Goal: Task Accomplishment & Management: Complete application form

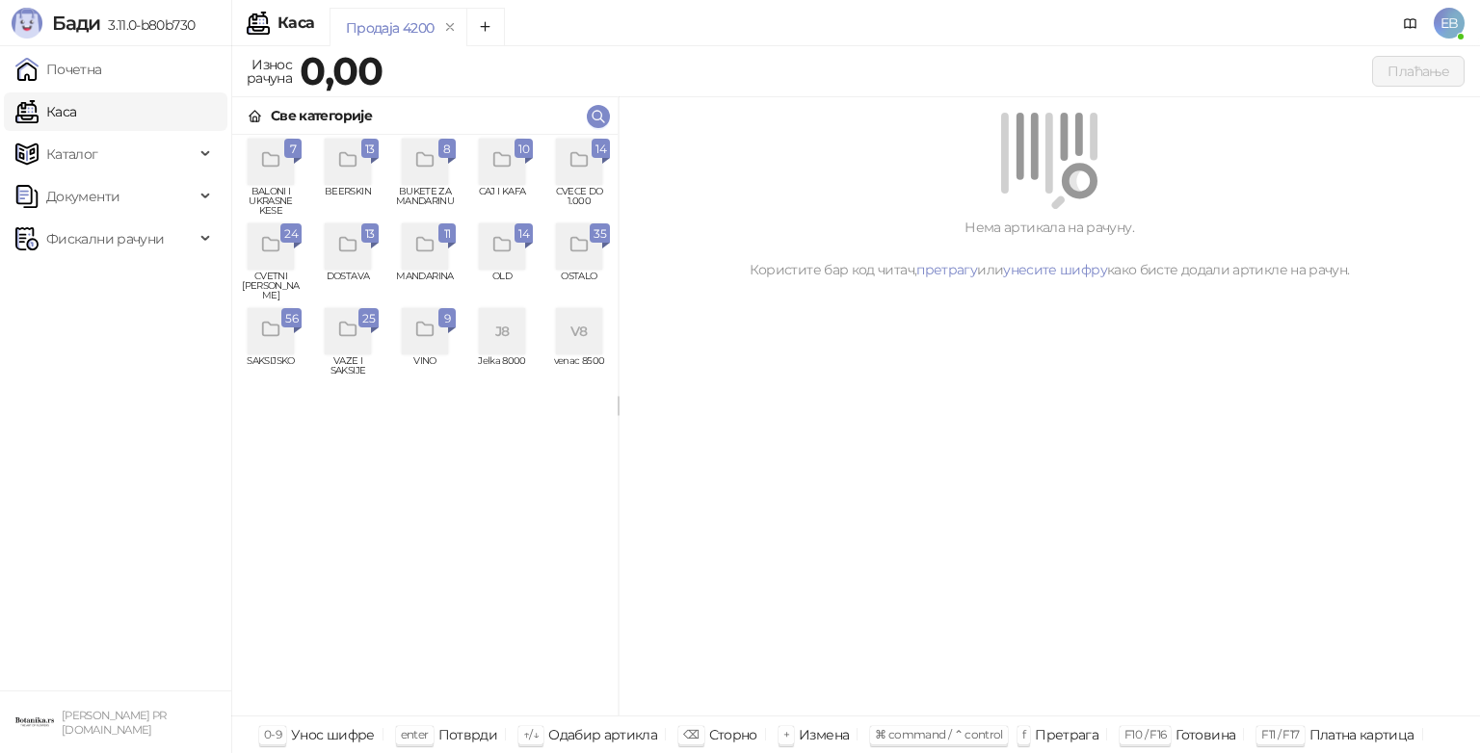
click at [421, 253] on icon "grid" at bounding box center [425, 245] width 22 height 22
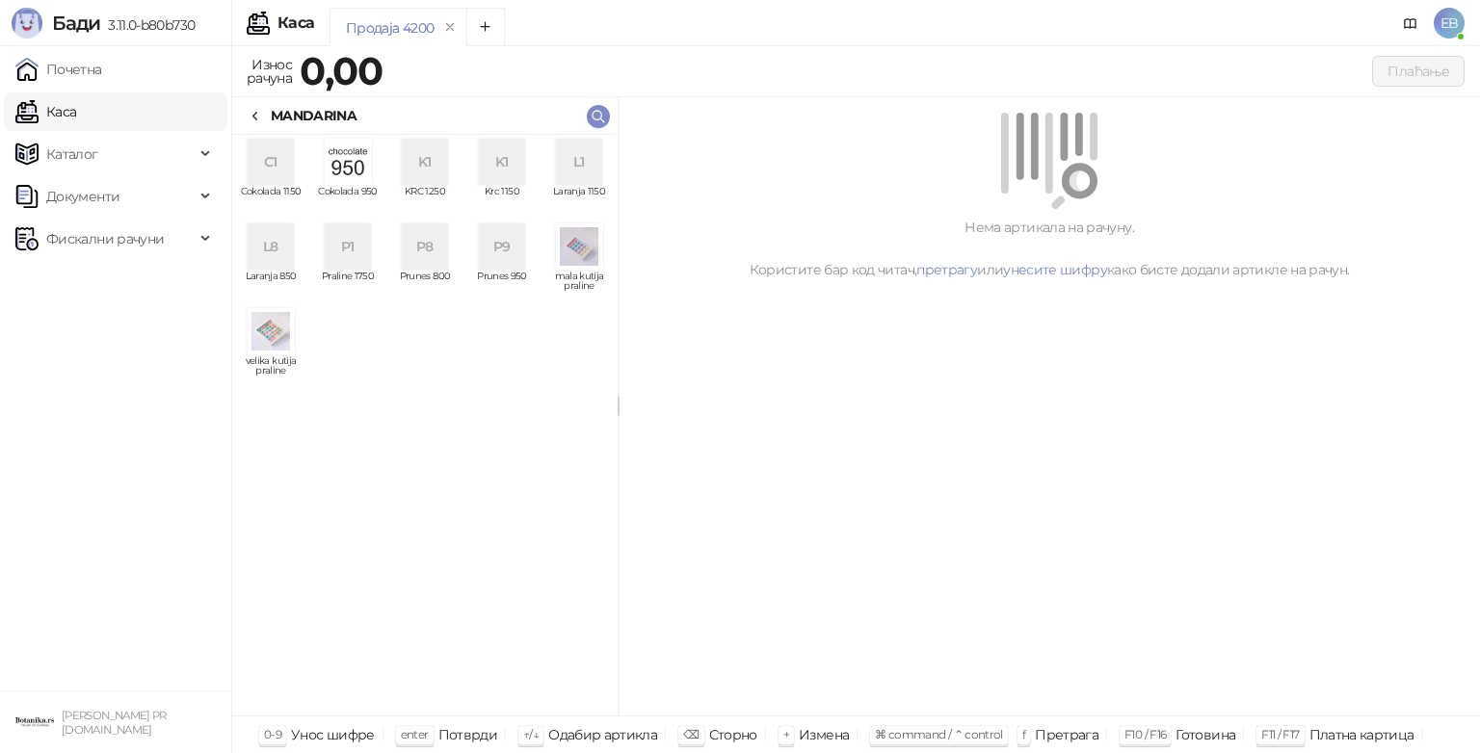
click at [258, 114] on icon at bounding box center [255, 116] width 15 height 15
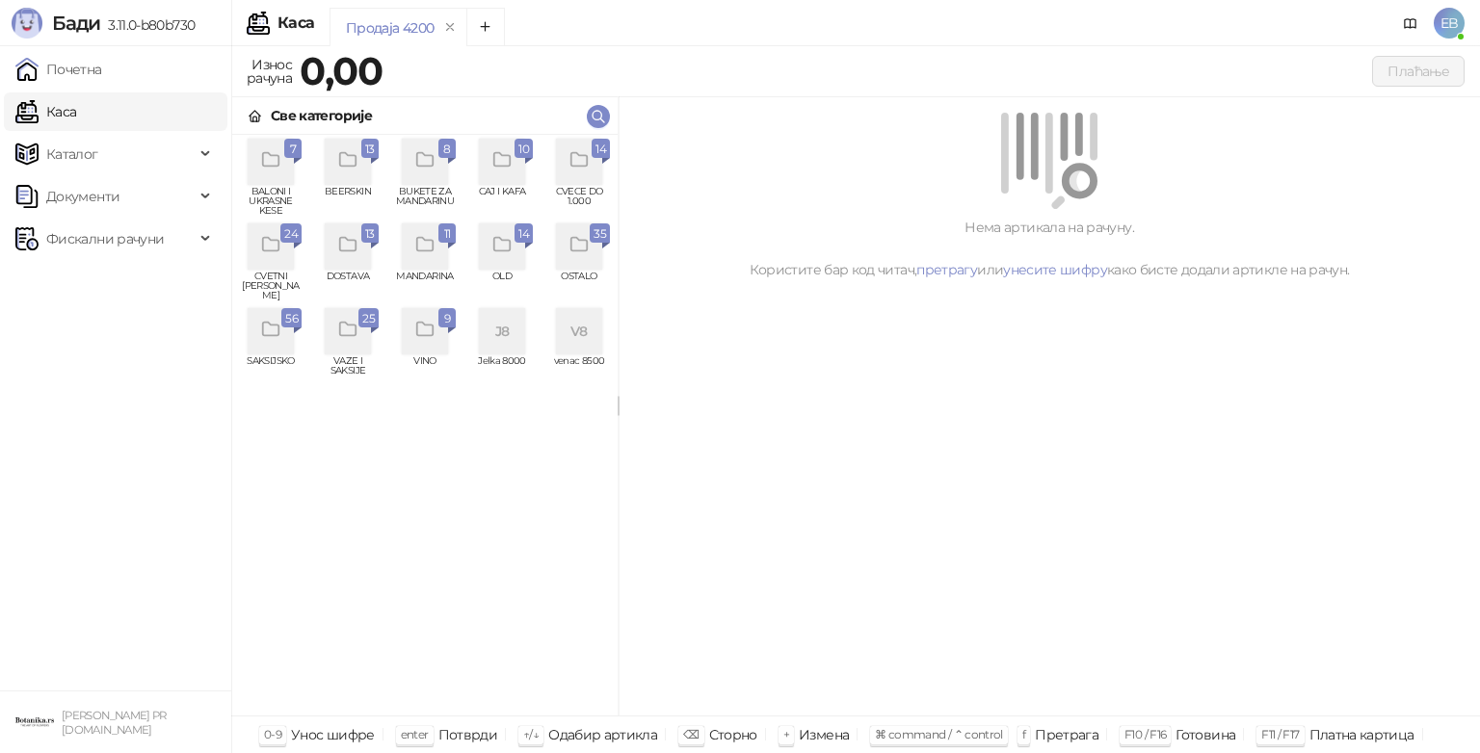
click at [434, 162] on icon "grid" at bounding box center [425, 160] width 22 height 22
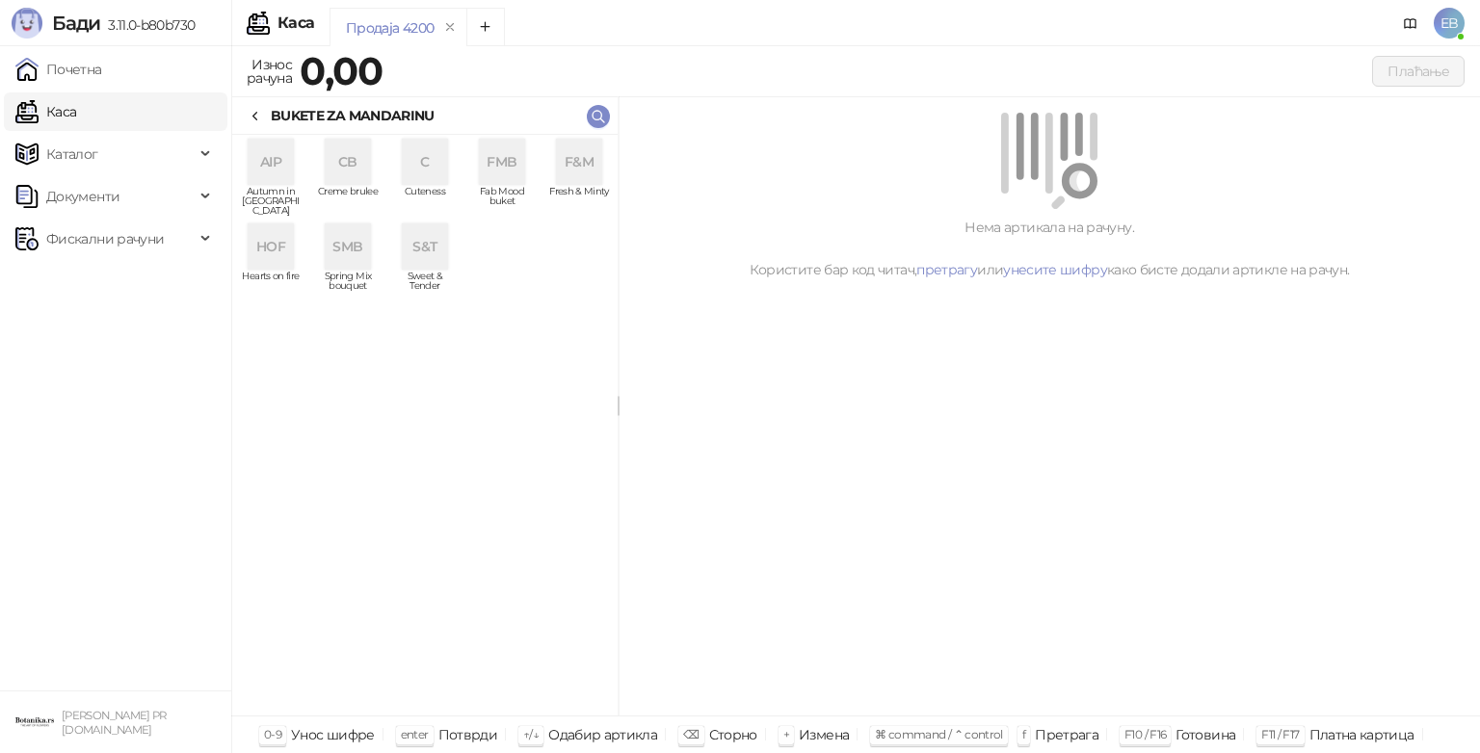
click at [346, 166] on div "CB" at bounding box center [348, 162] width 46 height 46
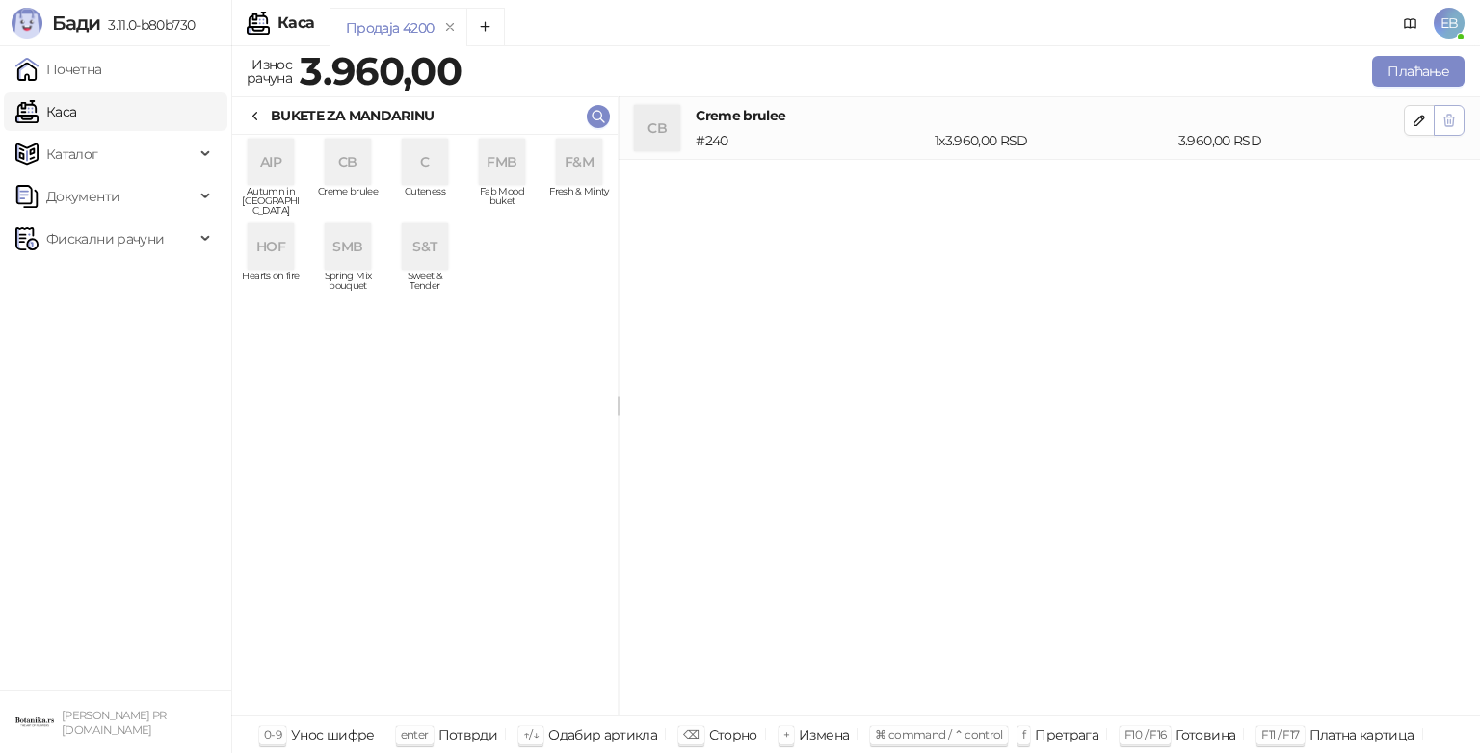
click at [1452, 124] on icon "button" at bounding box center [1448, 120] width 15 height 15
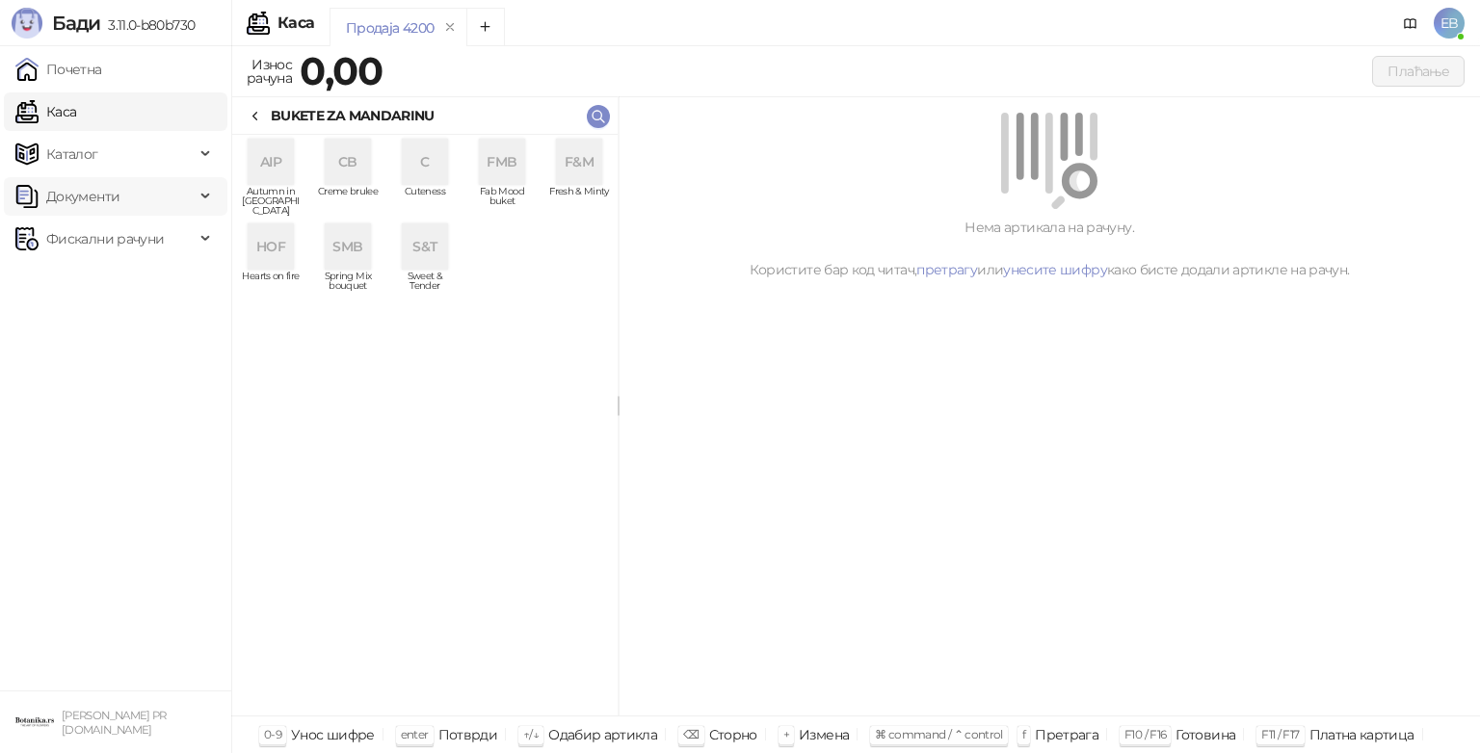
click at [197, 202] on div "Документи" at bounding box center [115, 196] width 223 height 39
click at [170, 275] on link "Излазни документи" at bounding box center [103, 281] width 161 height 39
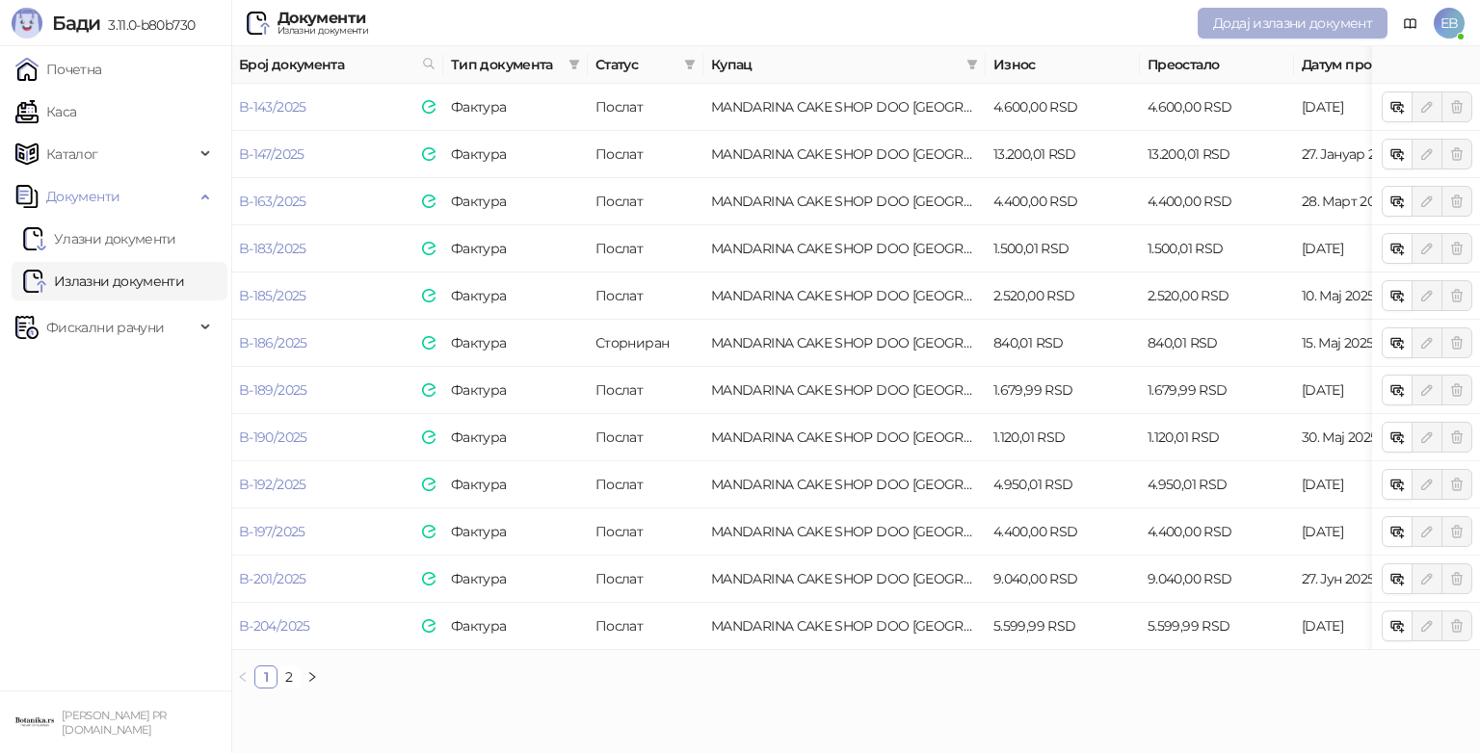
click at [1239, 23] on span "Додај излазни документ" at bounding box center [1292, 22] width 159 height 17
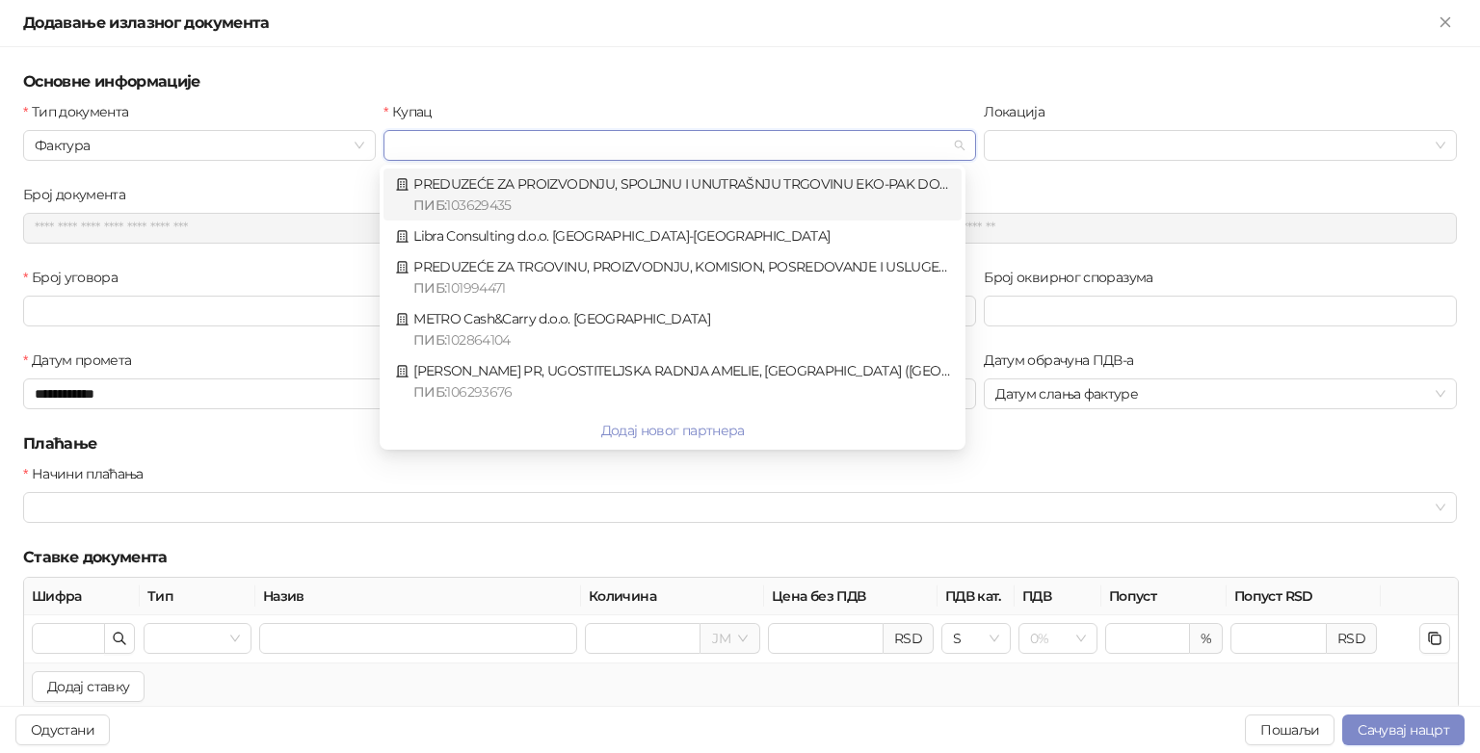
click at [570, 145] on input "Купац" at bounding box center [671, 145] width 552 height 29
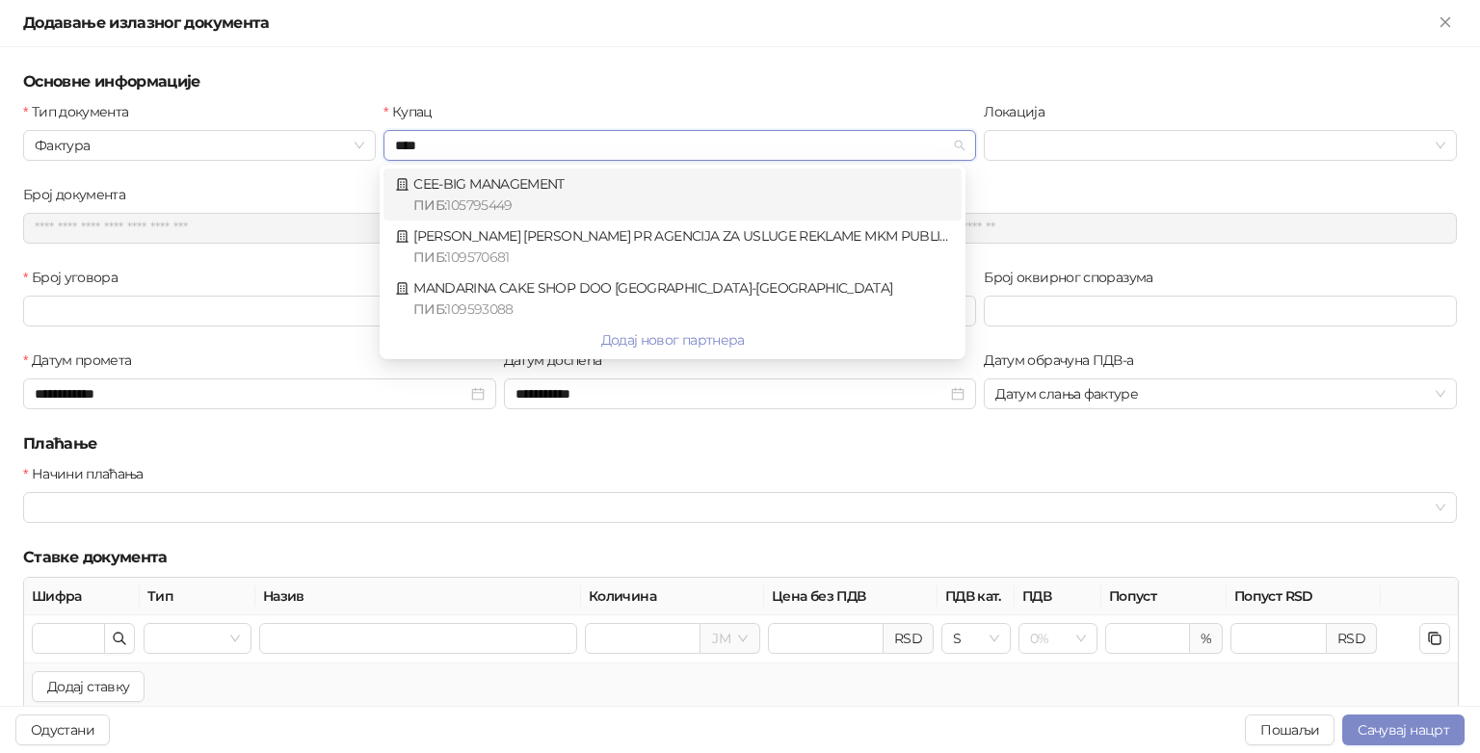
type input "*****"
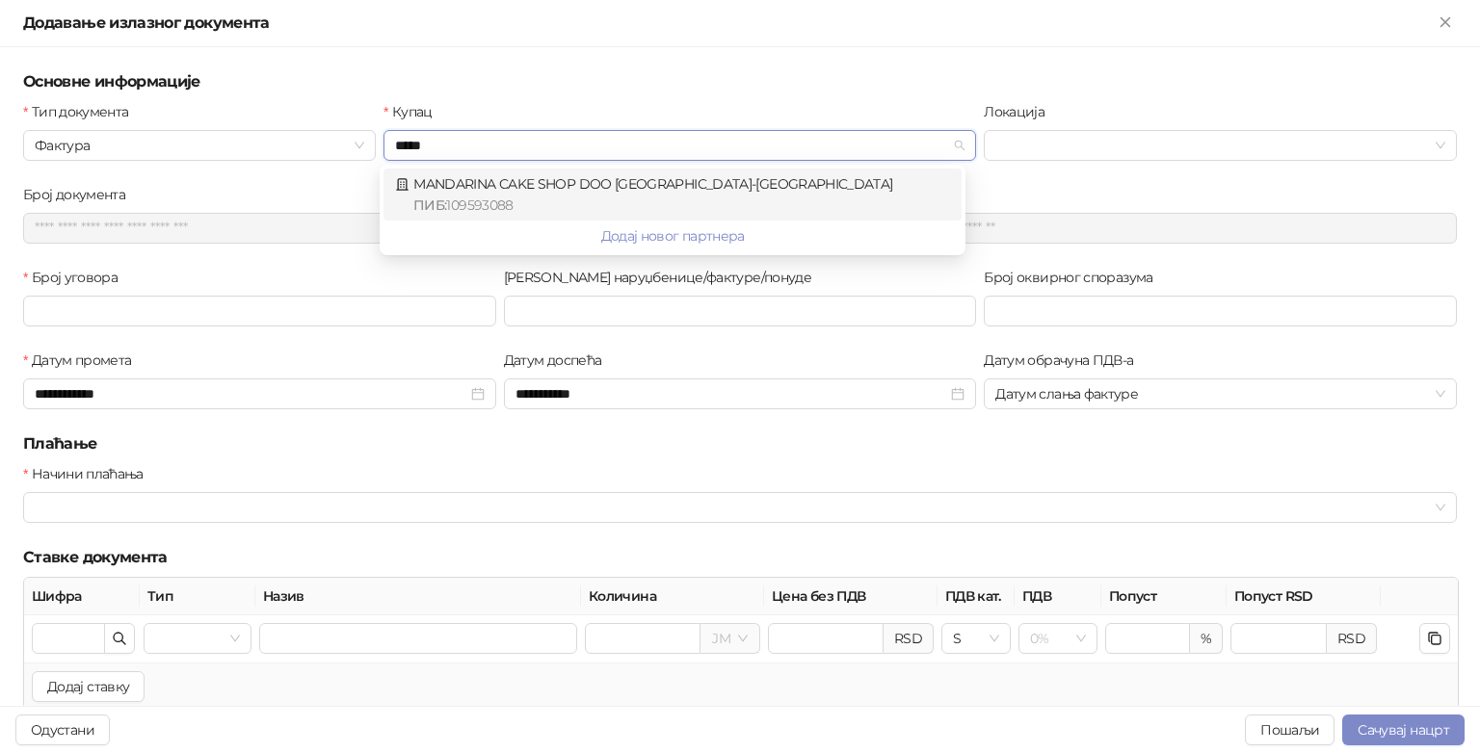
click at [554, 178] on div "MANDARINA CAKE SHOP DOO [GEOGRAPHIC_DATA]-[GEOGRAPHIC_DATA] ПИБ : 109593088" at bounding box center [672, 194] width 555 height 42
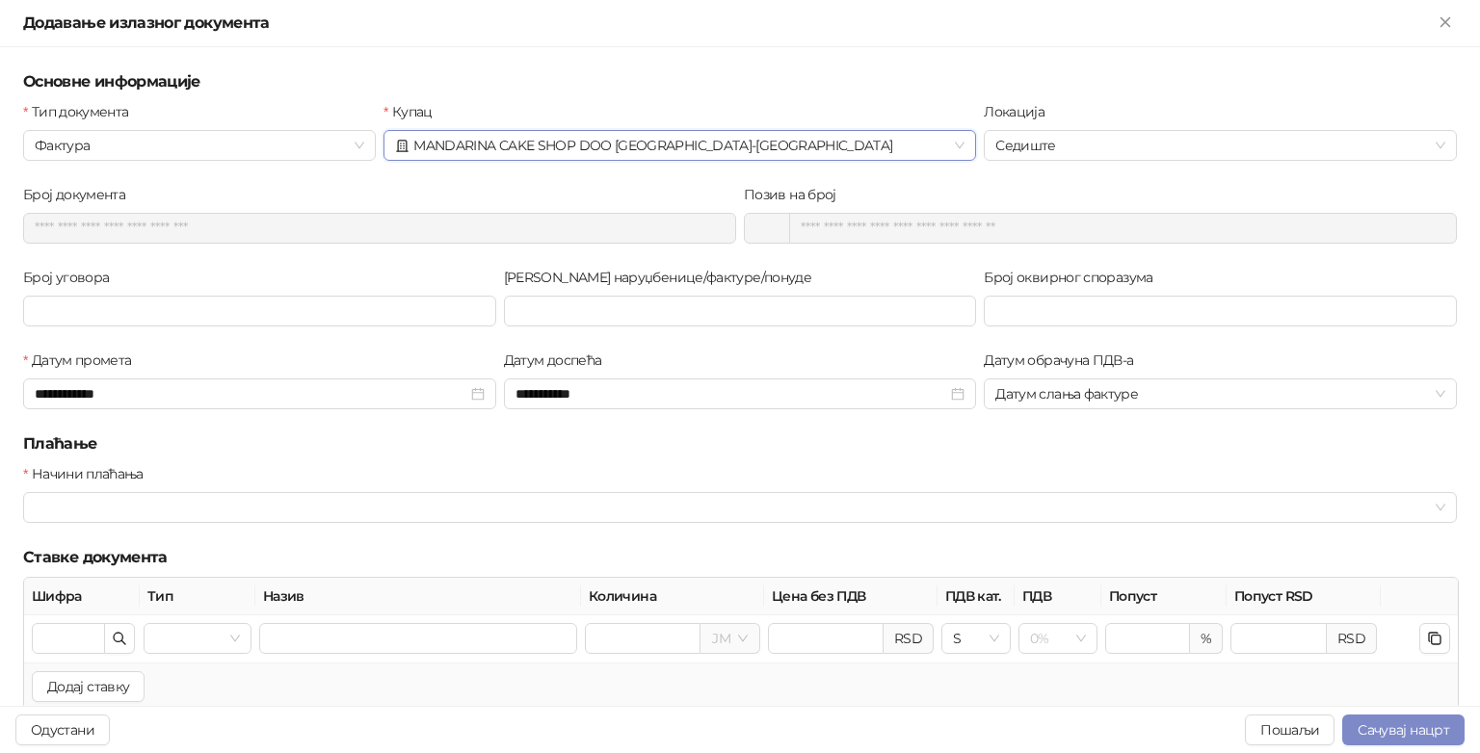
click at [406, 464] on div "Начини плаћања" at bounding box center [739, 477] width 1433 height 29
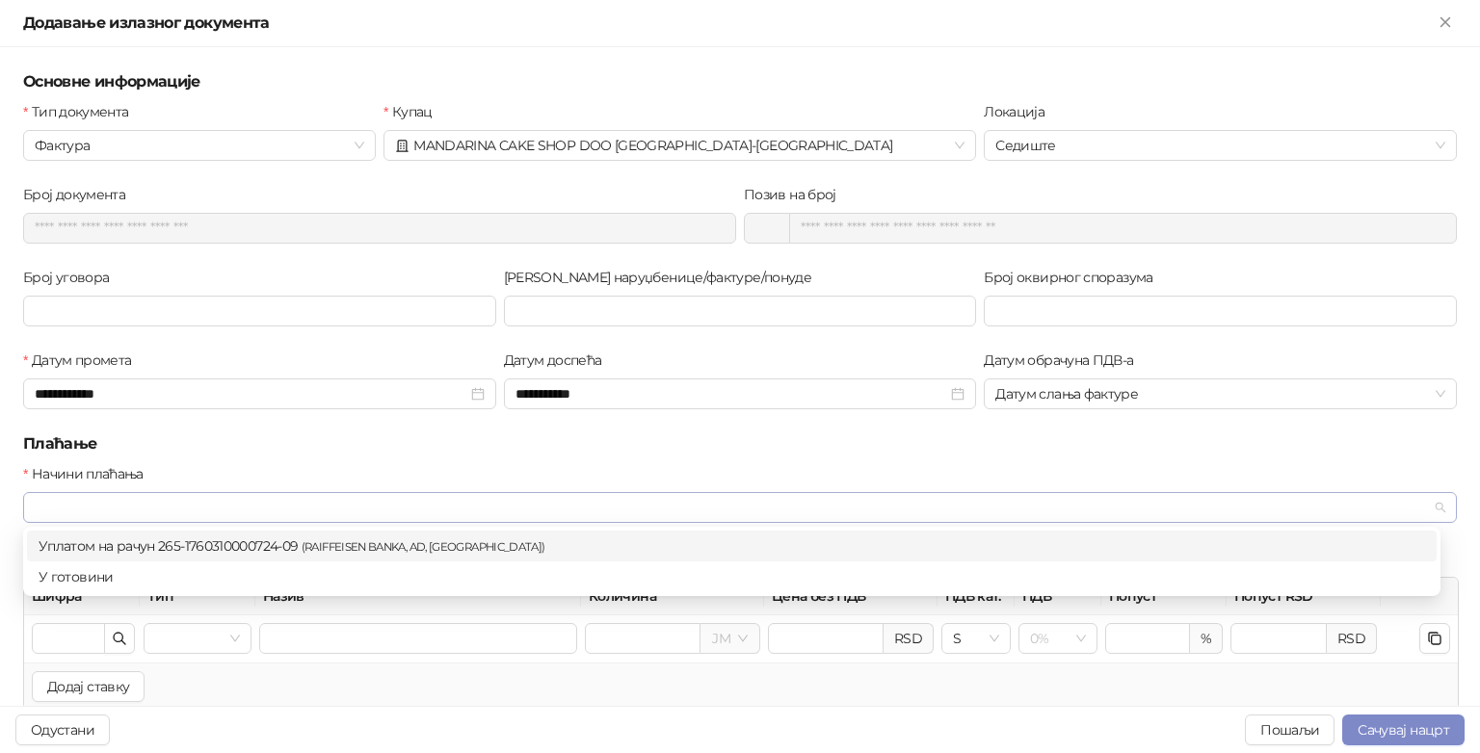
click at [335, 515] on div at bounding box center [729, 507] width 1405 height 27
click at [328, 545] on small "( RAIFFEISEN BANKA, AD, [GEOGRAPHIC_DATA] )" at bounding box center [423, 546] width 244 height 13
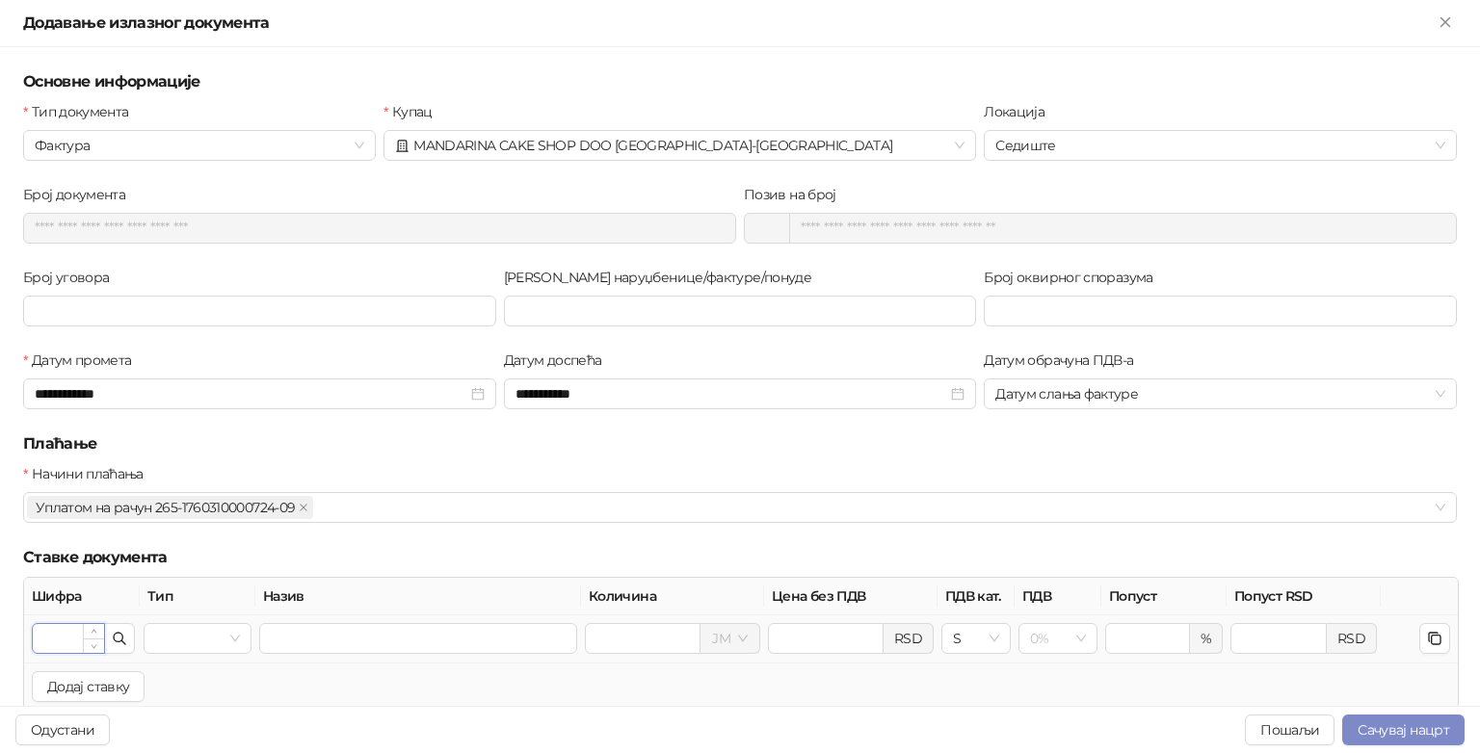
click at [67, 632] on input "Шифра" at bounding box center [68, 638] width 71 height 29
type input "***"
click at [298, 551] on h5 "Ставке документа" at bounding box center [739, 557] width 1433 height 23
type input "**********"
type input "****"
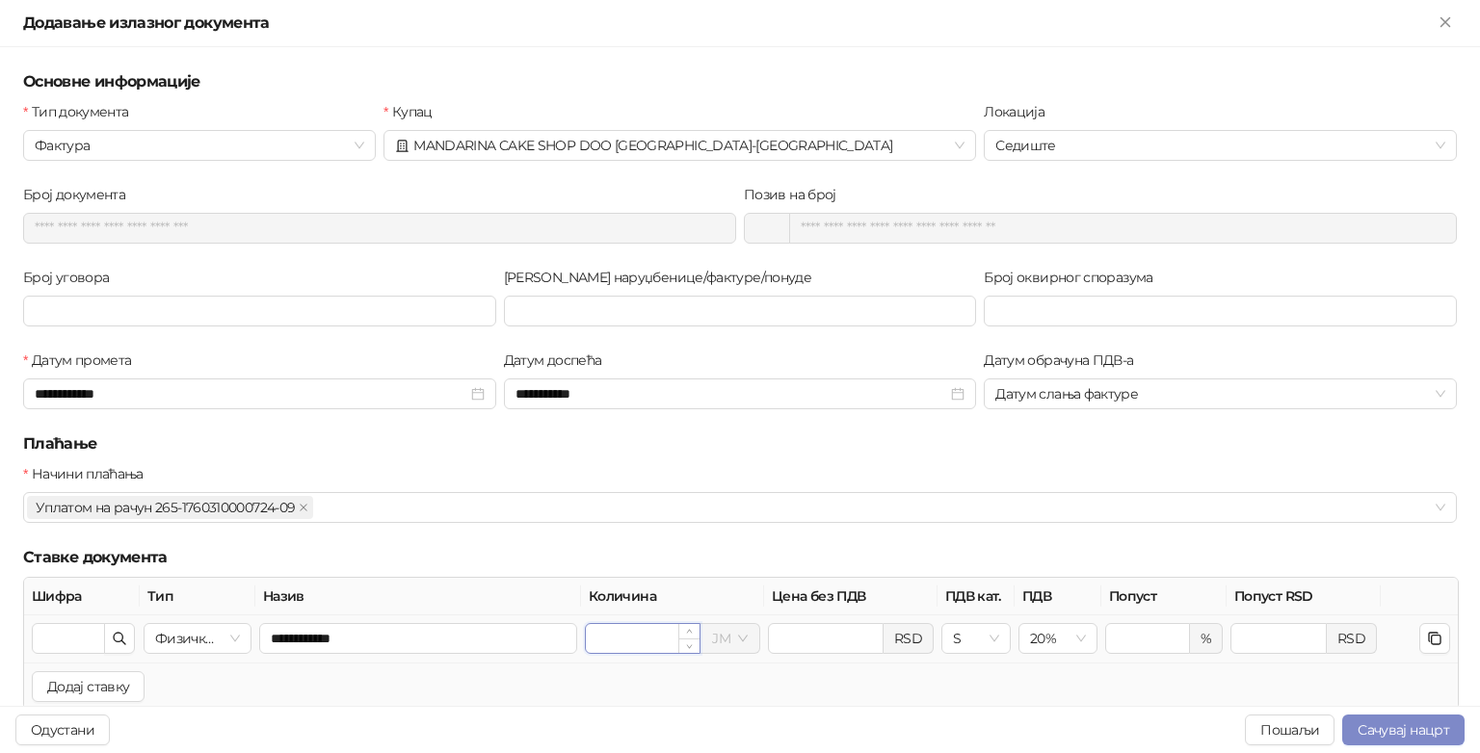
click at [647, 633] on input "*" at bounding box center [643, 638] width 114 height 29
click at [722, 643] on span at bounding box center [730, 638] width 36 height 29
type input "*"
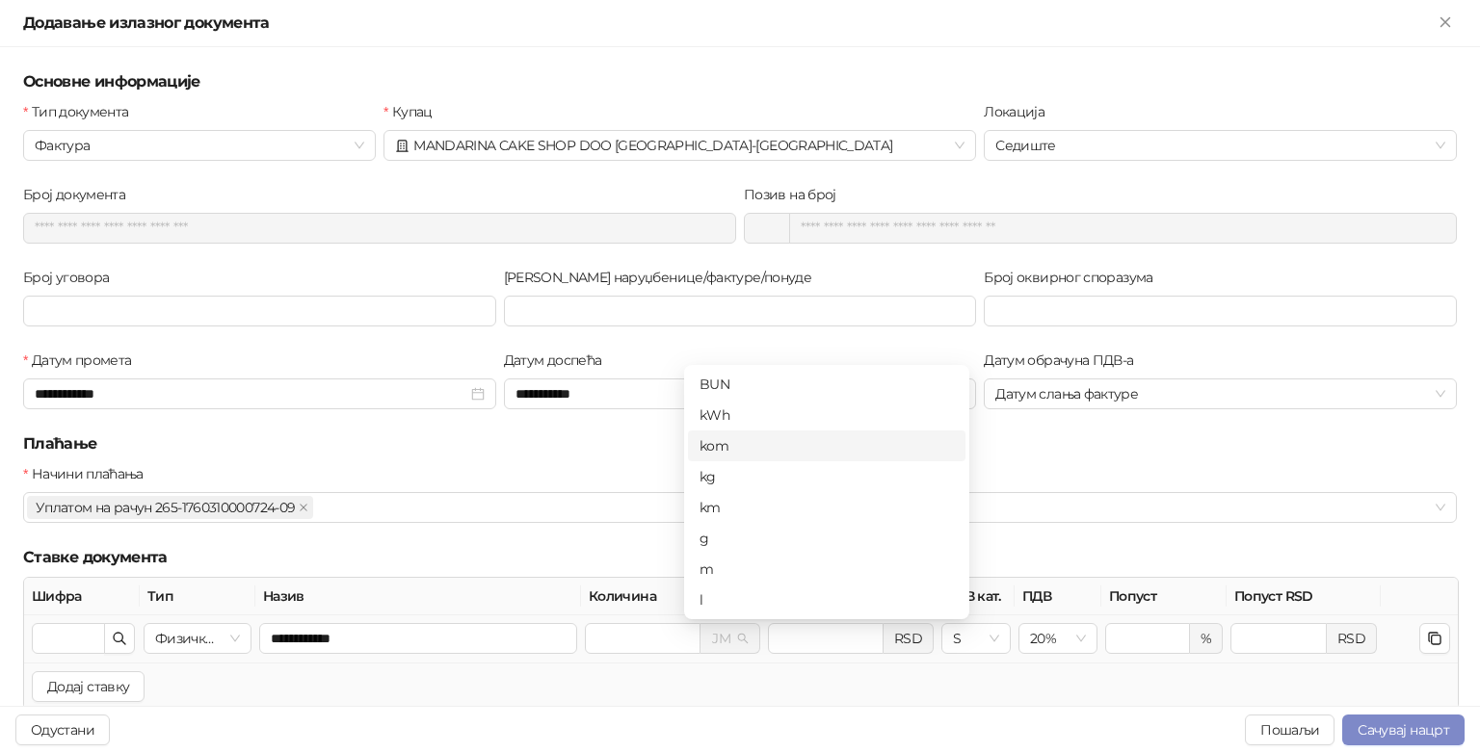
click at [759, 447] on div "kom" at bounding box center [826, 445] width 254 height 21
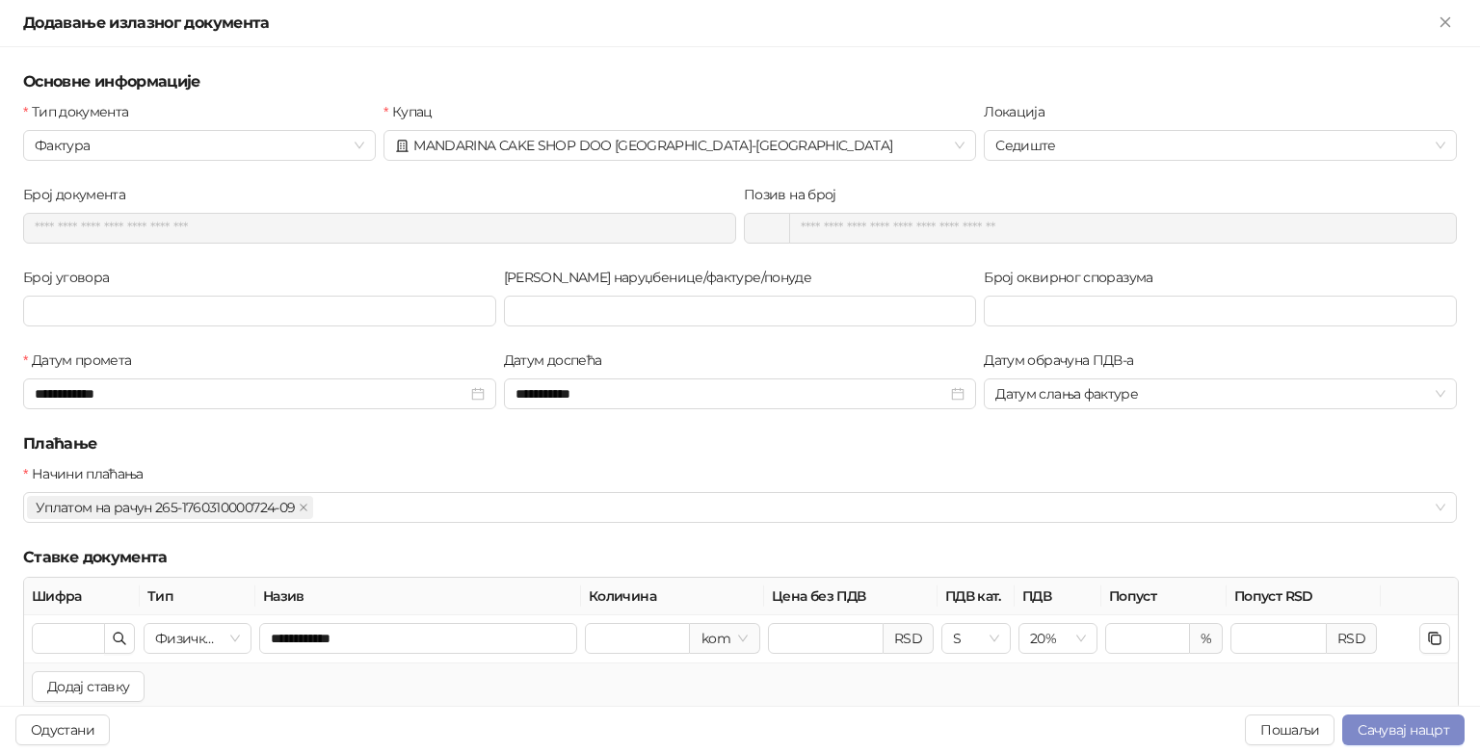
click at [466, 539] on div "Начини плаћања Уплатом на рачун 265-1760310000724-09 + 0 ..." at bounding box center [739, 504] width 1441 height 83
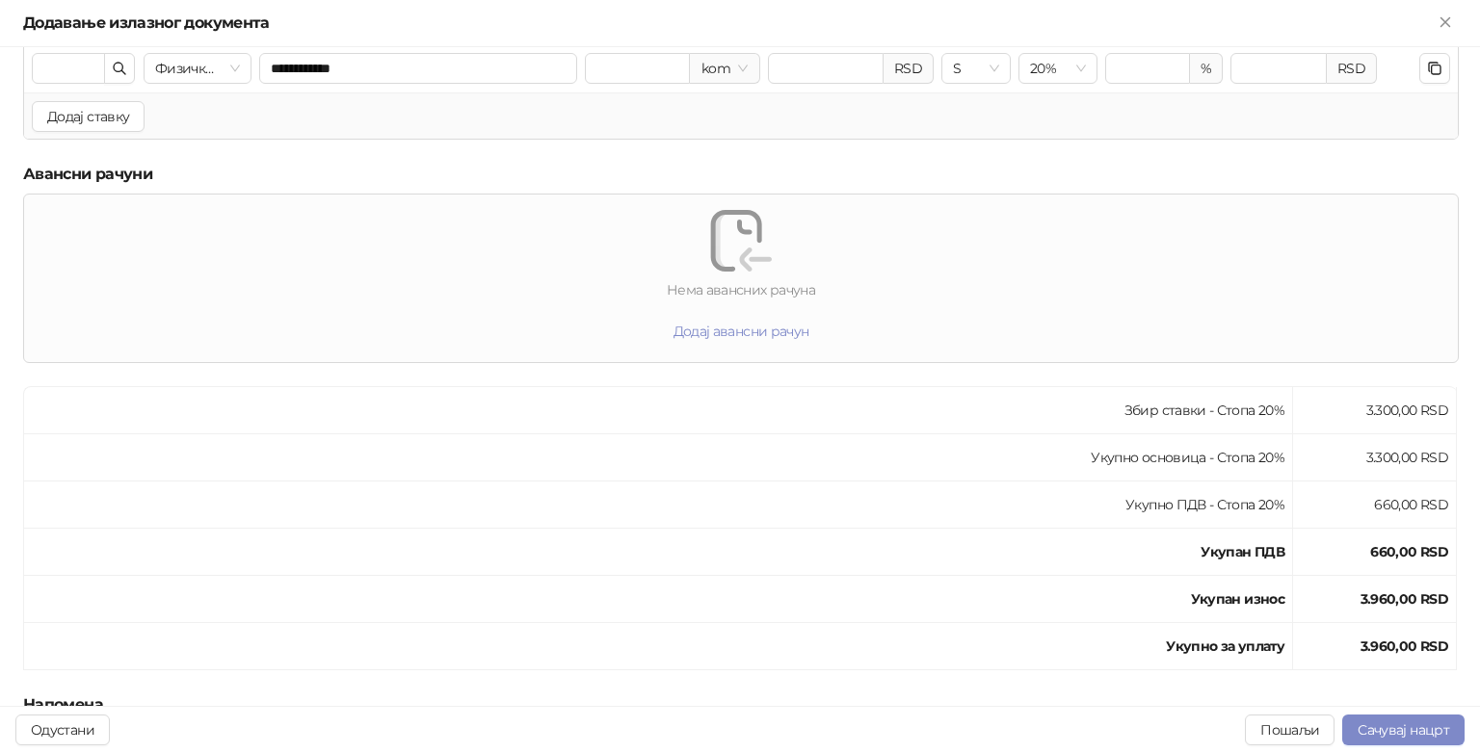
scroll to position [755, 0]
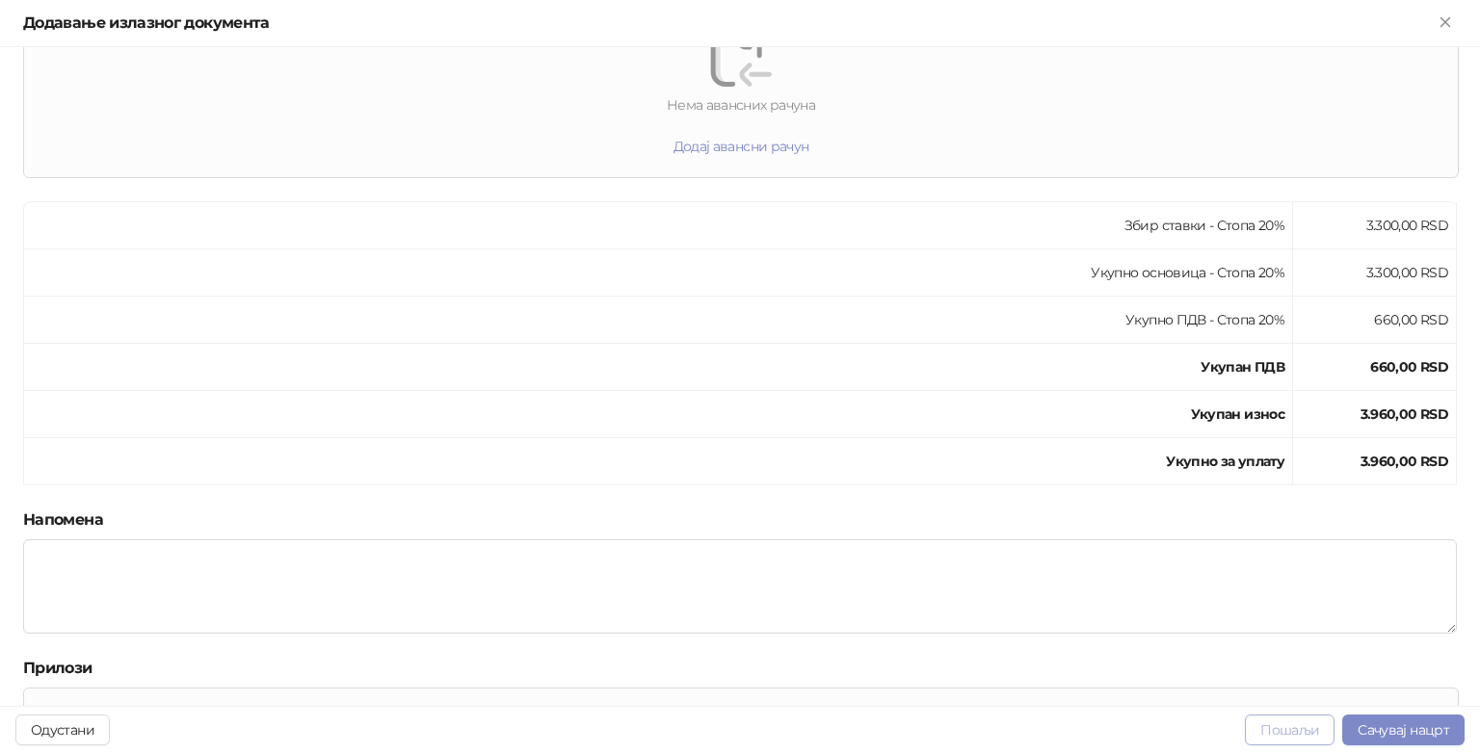
click at [1298, 732] on button "Пошаљи" at bounding box center [1290, 730] width 90 height 31
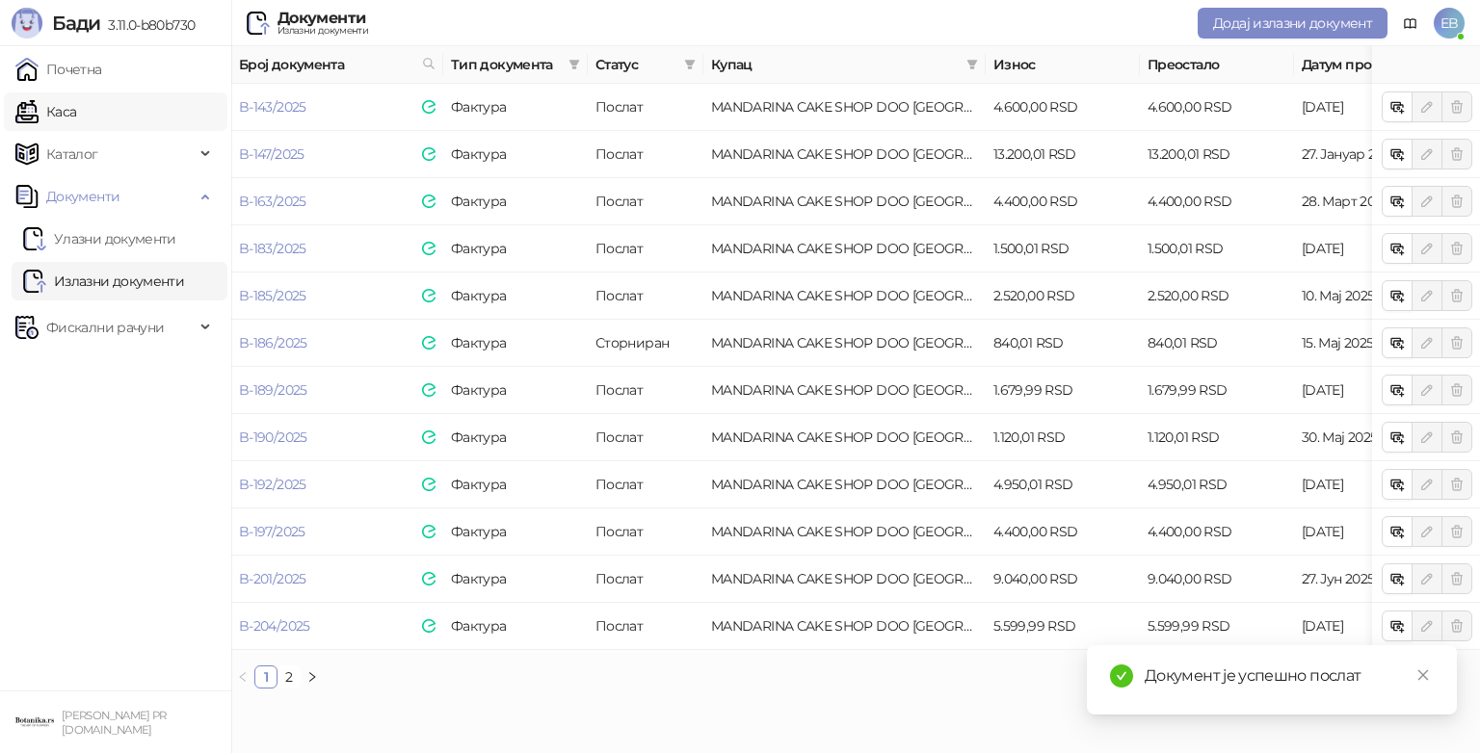
click at [76, 106] on link "Каса" at bounding box center [45, 111] width 61 height 39
